Goal: Task Accomplishment & Management: Manage account settings

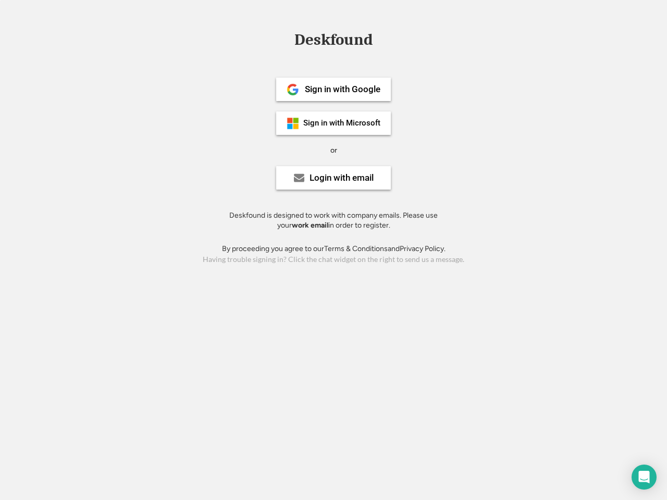
click at [333, 149] on div "or" at bounding box center [333, 150] width 7 height 10
click at [333, 42] on div "Deskfound" at bounding box center [333, 40] width 89 height 16
click at [285, 39] on div "Deskfound" at bounding box center [333, 42] width 667 height 20
click at [333, 42] on div "Deskfound" at bounding box center [333, 40] width 89 height 16
click at [333, 150] on div "or" at bounding box center [333, 150] width 7 height 10
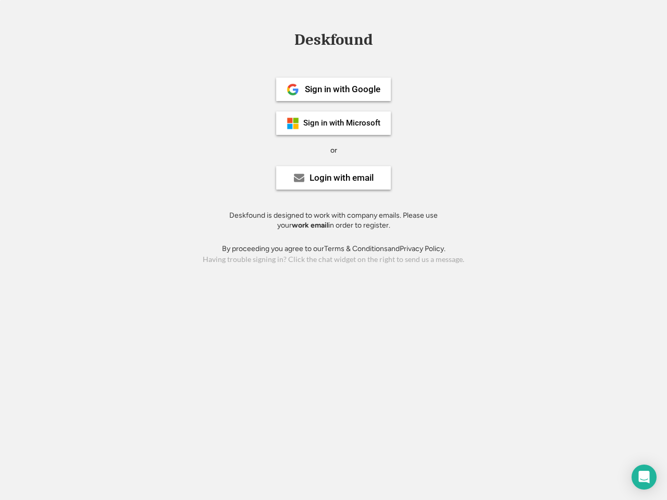
click at [333, 89] on div "Sign in with Google" at bounding box center [343, 89] width 76 height 9
click at [342, 89] on div "Sign in with Google" at bounding box center [343, 89] width 76 height 9
click at [293, 90] on img at bounding box center [293, 89] width 13 height 13
click at [333, 123] on div "Sign in with Microsoft" at bounding box center [341, 123] width 77 height 8
click at [342, 123] on div "Sign in with Microsoft" at bounding box center [341, 123] width 77 height 8
